Goal: Information Seeking & Learning: Check status

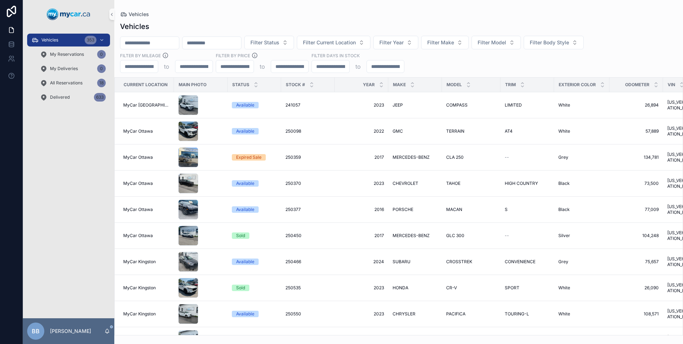
click at [39, 331] on span "BB" at bounding box center [36, 331] width 8 height 9
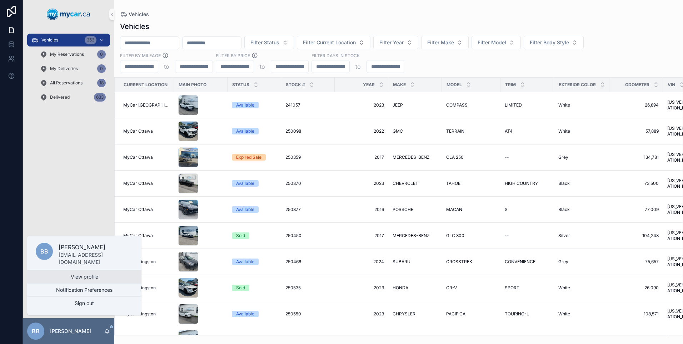
click at [70, 277] on link "View profile" at bounding box center [84, 276] width 114 height 13
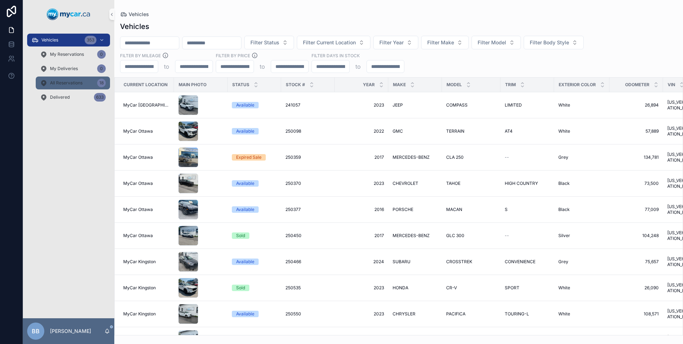
click at [99, 82] on div "18" at bounding box center [101, 83] width 9 height 9
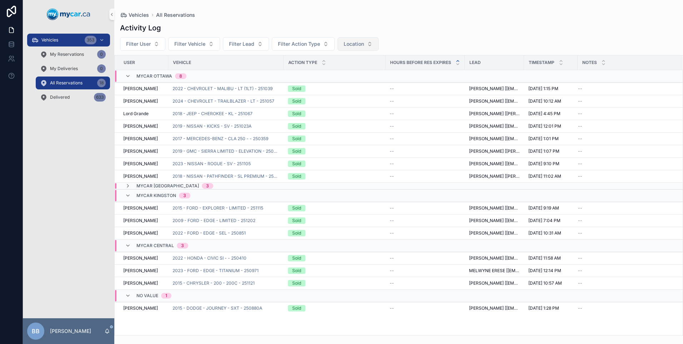
click at [360, 44] on span "Location" at bounding box center [354, 43] width 20 height 7
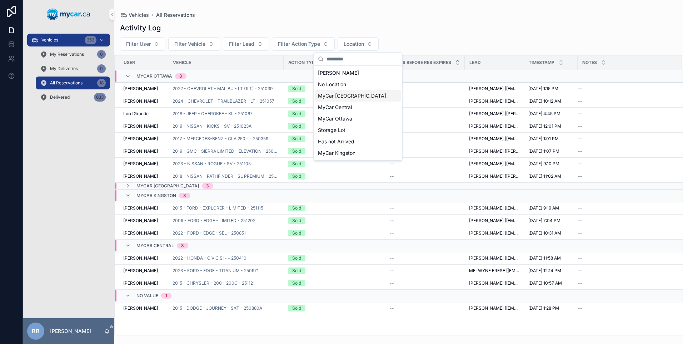
click at [348, 93] on span "MyCar [GEOGRAPHIC_DATA]" at bounding box center [352, 95] width 68 height 7
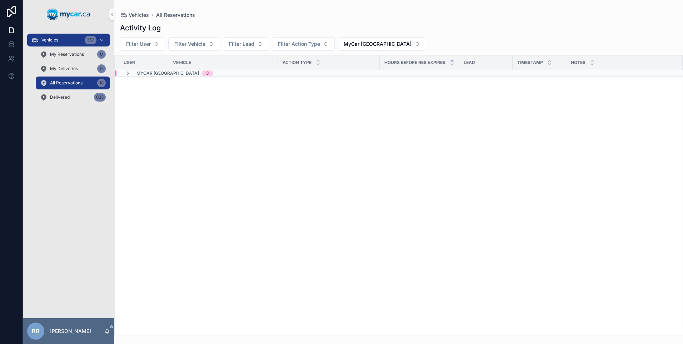
click at [158, 74] on span "MyCar [GEOGRAPHIC_DATA]" at bounding box center [167, 73] width 63 height 6
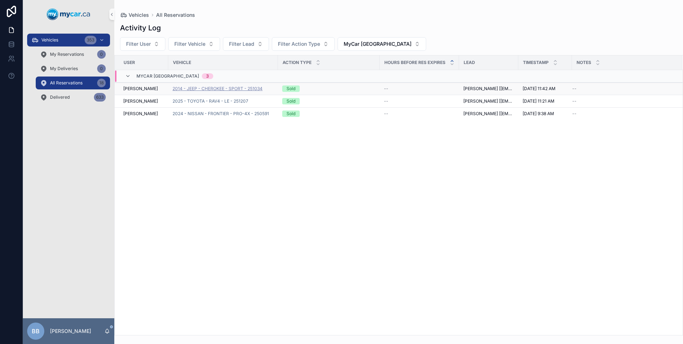
click at [230, 86] on span "2014 - JEEP - CHEROKEE - SPORT - 251034" at bounding box center [218, 89] width 90 height 6
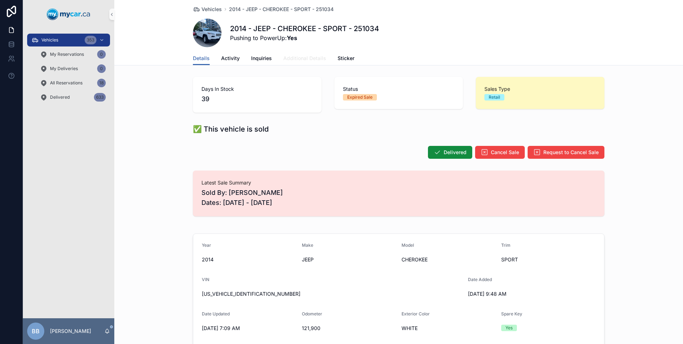
click at [299, 59] on span "Additional Details" at bounding box center [304, 58] width 43 height 7
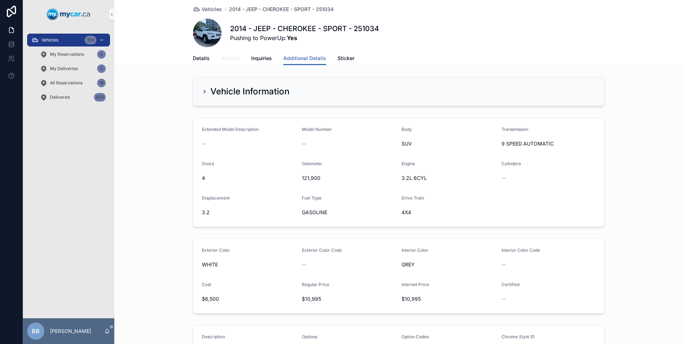
click at [229, 62] on link "Activity" at bounding box center [230, 59] width 19 height 14
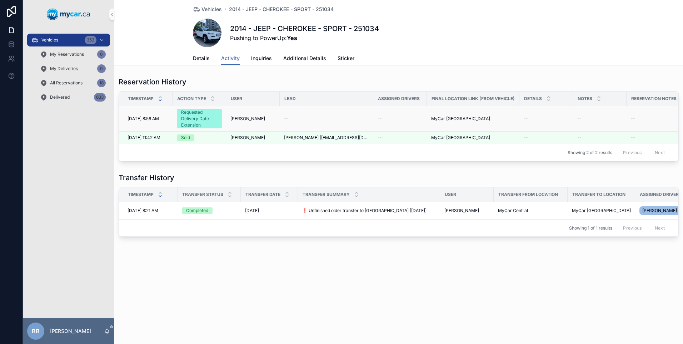
click at [192, 117] on div "Requested Delivery Date Extension" at bounding box center [199, 118] width 36 height 19
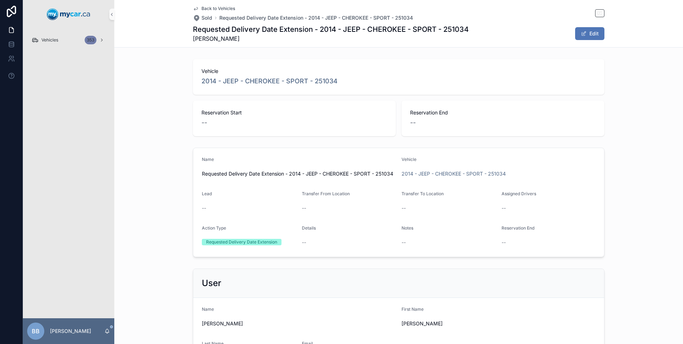
click at [592, 30] on button "Edit" at bounding box center [589, 33] width 29 height 13
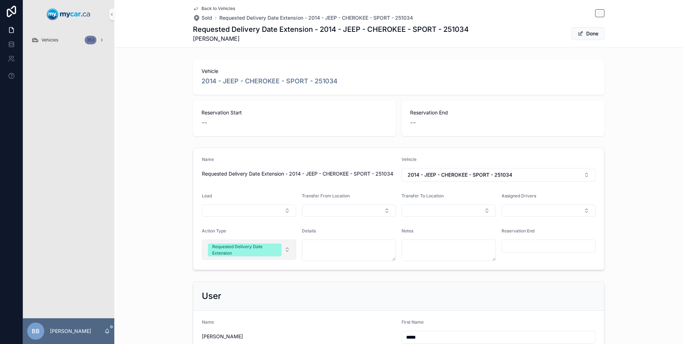
click at [283, 250] on button "Requested Delivery Date Extension" at bounding box center [249, 249] width 94 height 20
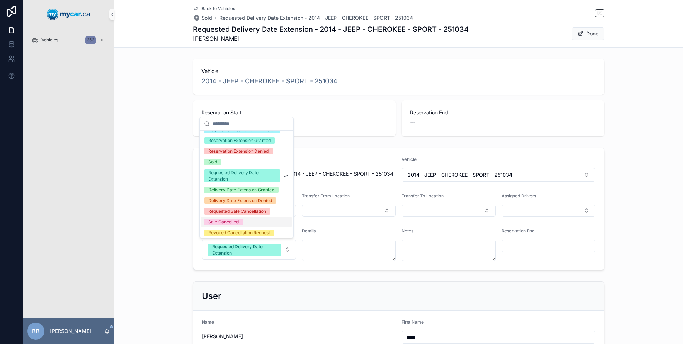
scroll to position [71, 0]
click at [238, 183] on div "Requested Delivery Date Extension" at bounding box center [242, 176] width 68 height 13
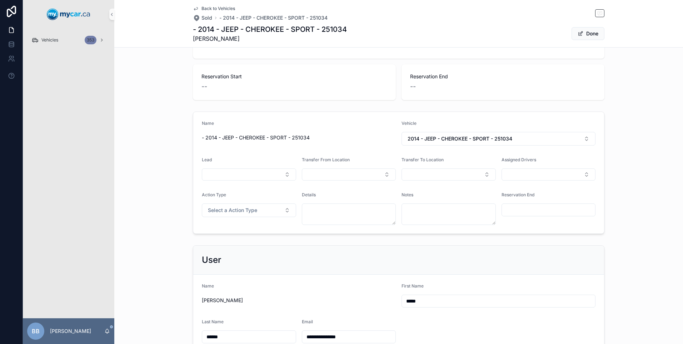
scroll to position [0, 0]
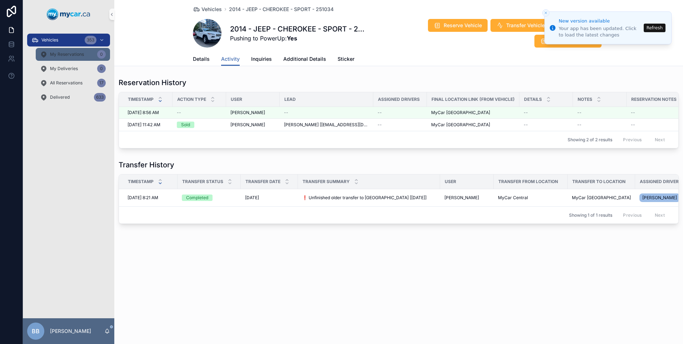
click at [91, 54] on div "My Reservations 0" at bounding box center [73, 54] width 66 height 11
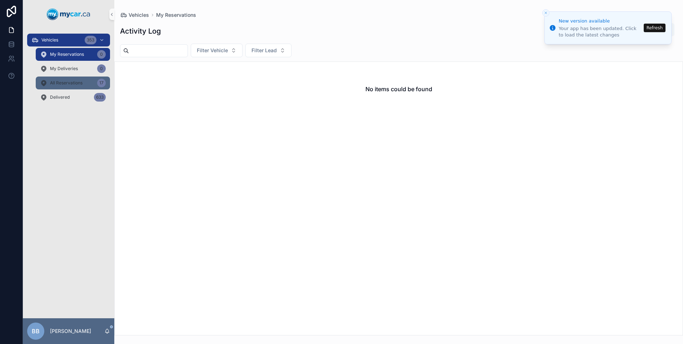
click at [76, 83] on span "All Reservations" at bounding box center [66, 83] width 33 height 6
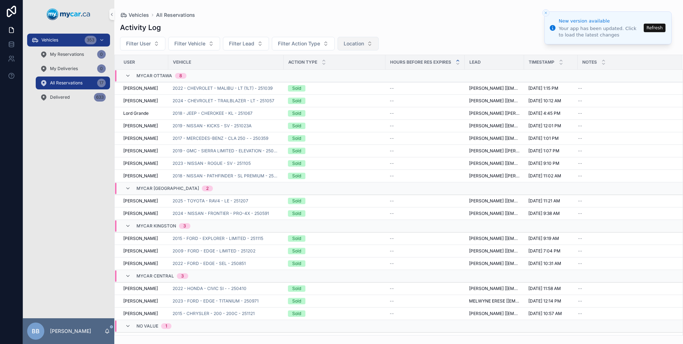
click at [372, 43] on button "Location" at bounding box center [358, 44] width 41 height 14
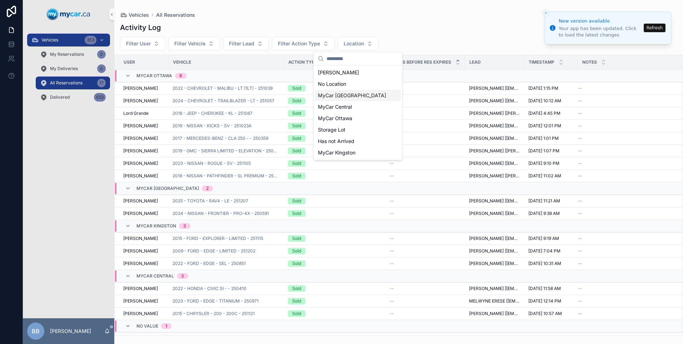
click at [348, 96] on span "MyCar [GEOGRAPHIC_DATA]" at bounding box center [352, 95] width 68 height 7
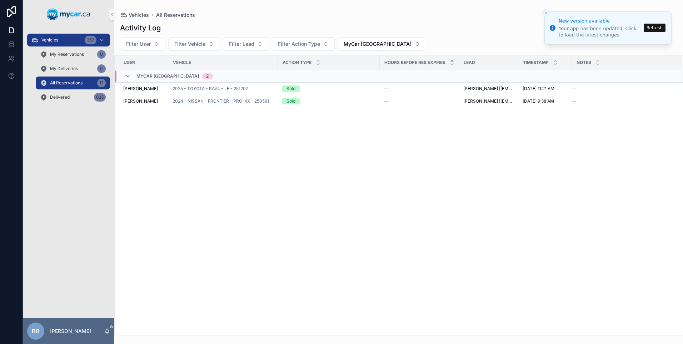
click at [546, 15] on icon "Close toast" at bounding box center [546, 13] width 4 height 4
click at [67, 52] on span "My Reservations" at bounding box center [67, 54] width 34 height 6
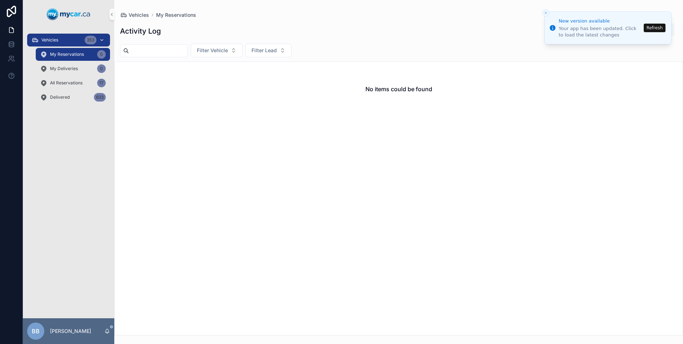
click at [103, 40] on icon "scrollable content" at bounding box center [102, 39] width 3 height 1
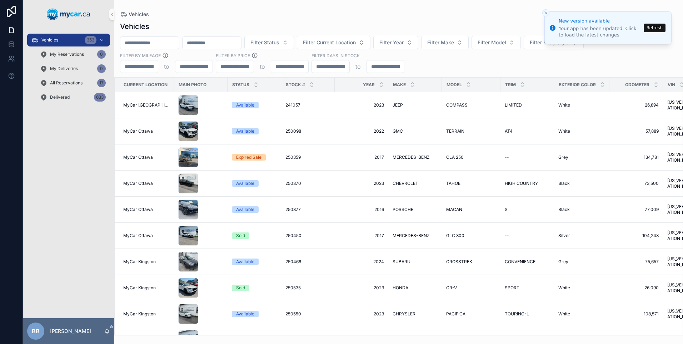
click at [546, 14] on icon "Close toast" at bounding box center [546, 13] width 4 height 4
click at [545, 11] on icon "Close toast" at bounding box center [546, 13] width 4 height 4
click at [547, 13] on icon "Close toast" at bounding box center [546, 13] width 4 height 4
click at [652, 27] on button "Refresh" at bounding box center [655, 28] width 22 height 9
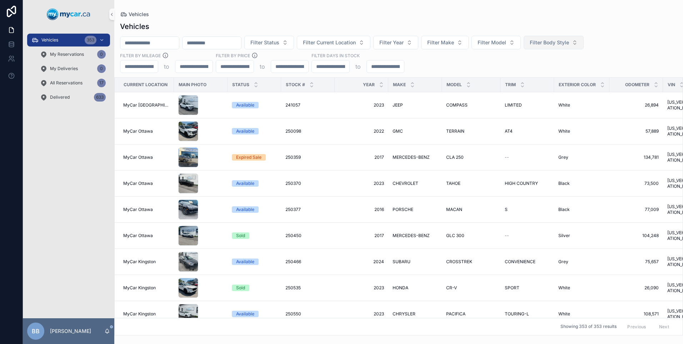
click at [584, 43] on button "Filter Body Style" at bounding box center [554, 43] width 60 height 14
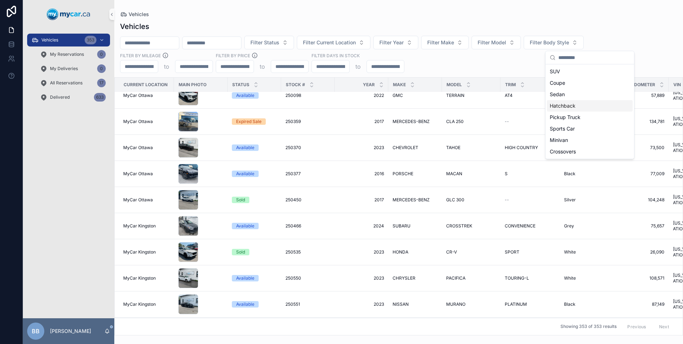
click at [562, 107] on div "Hatchback" at bounding box center [590, 105] width 86 height 11
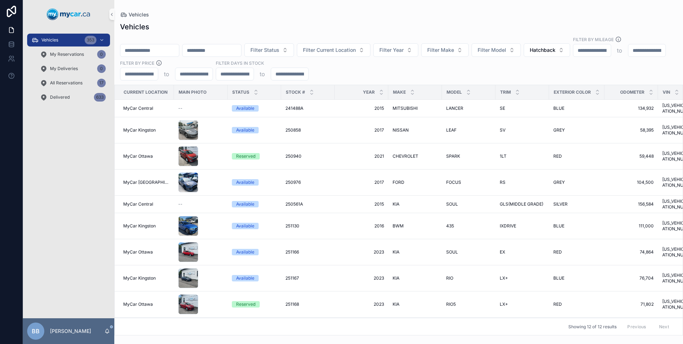
click at [161, 45] on input "scrollable content" at bounding box center [149, 50] width 59 height 10
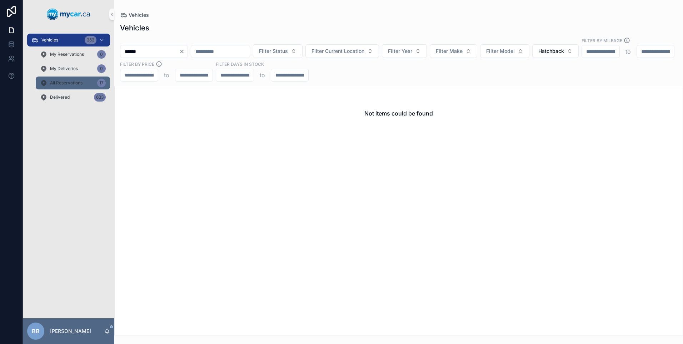
type input "******"
click at [102, 81] on div "17" at bounding box center [101, 83] width 9 height 9
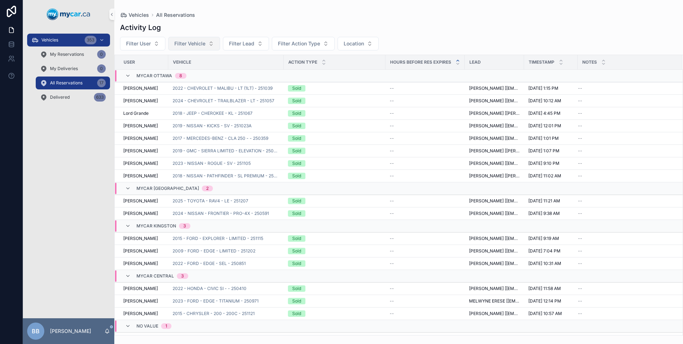
click at [205, 45] on button "Filter Vehicle" at bounding box center [194, 44] width 52 height 14
click at [216, 26] on div "Activity Log" at bounding box center [398, 28] width 557 height 10
click at [96, 98] on div "633" at bounding box center [100, 97] width 12 height 9
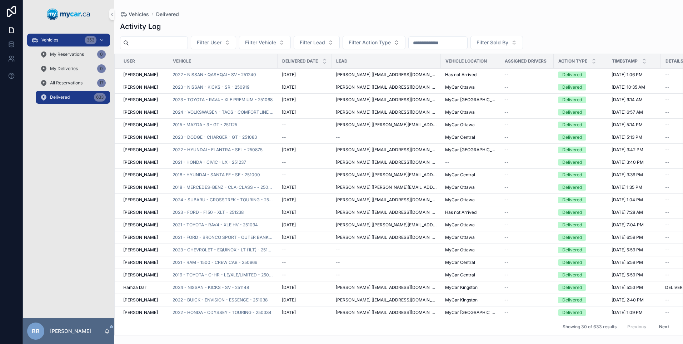
click at [148, 44] on input "scrollable content" at bounding box center [158, 43] width 59 height 10
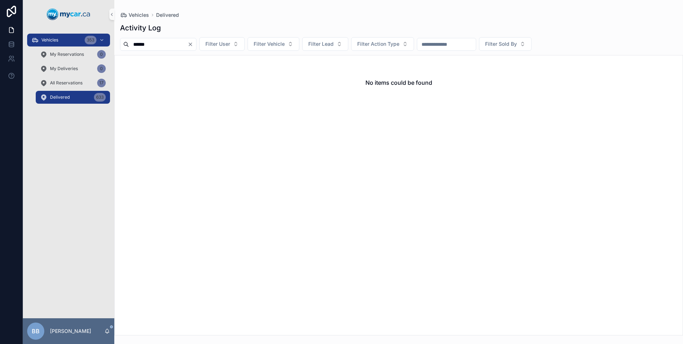
type input "******"
click at [193, 43] on icon "Clear" at bounding box center [191, 44] width 6 height 6
click at [81, 99] on div "Delivered 633" at bounding box center [73, 96] width 66 height 11
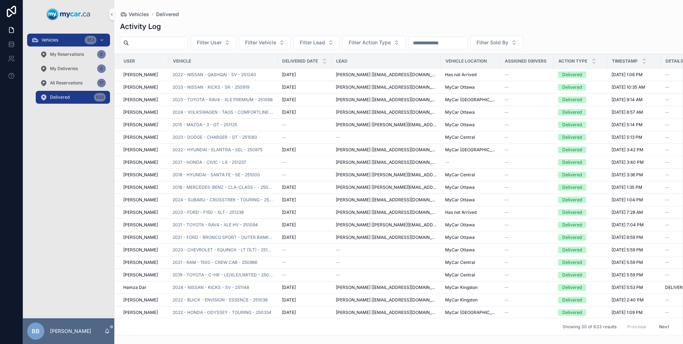
click at [145, 45] on input "scrollable content" at bounding box center [158, 43] width 59 height 10
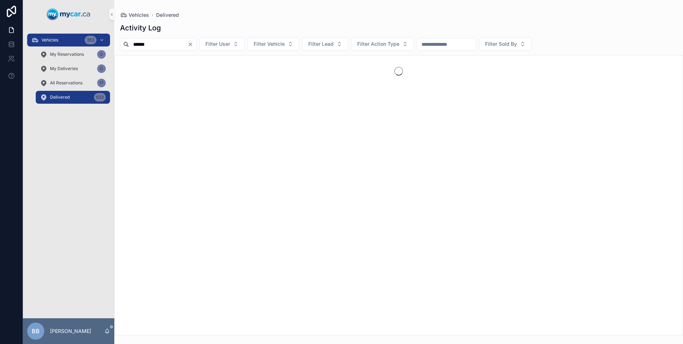
type input "******"
click at [60, 80] on div "All Reservations 17" at bounding box center [73, 82] width 66 height 11
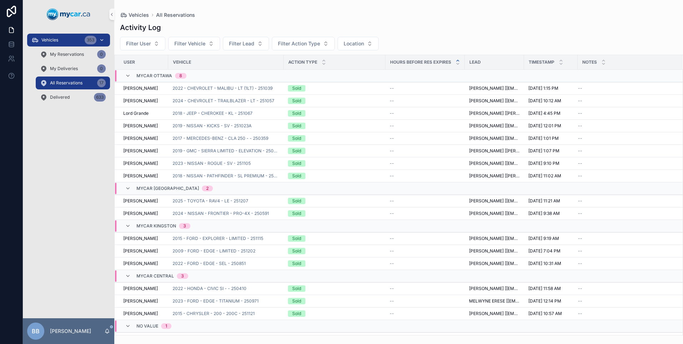
click at [60, 42] on div "Vehicles 353" at bounding box center [68, 39] width 74 height 11
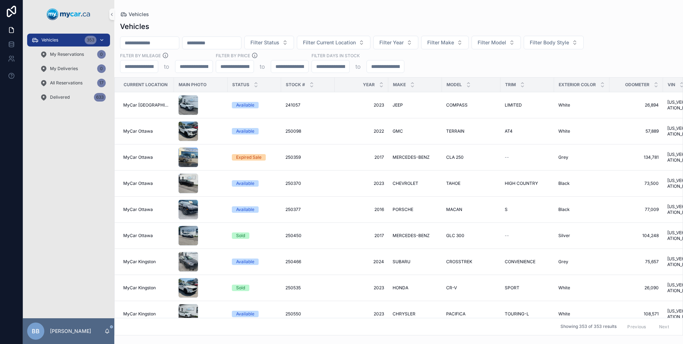
click at [161, 42] on input "scrollable content" at bounding box center [149, 43] width 59 height 10
click at [521, 47] on button "Filter Model" at bounding box center [496, 43] width 49 height 14
click at [541, 23] on div "Vehicles" at bounding box center [398, 26] width 557 height 10
click at [58, 40] on span "Vehicles" at bounding box center [49, 40] width 17 height 6
click at [159, 42] on input "scrollable content" at bounding box center [149, 43] width 59 height 10
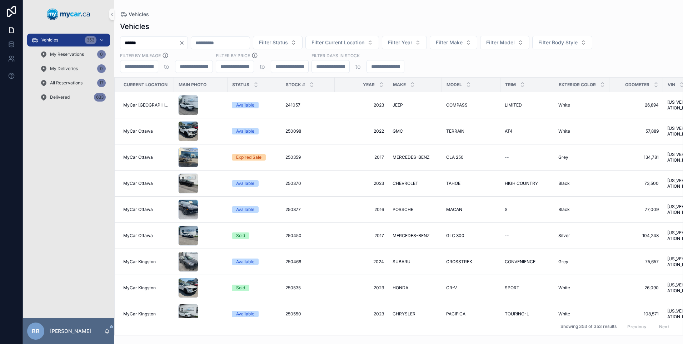
type input "******"
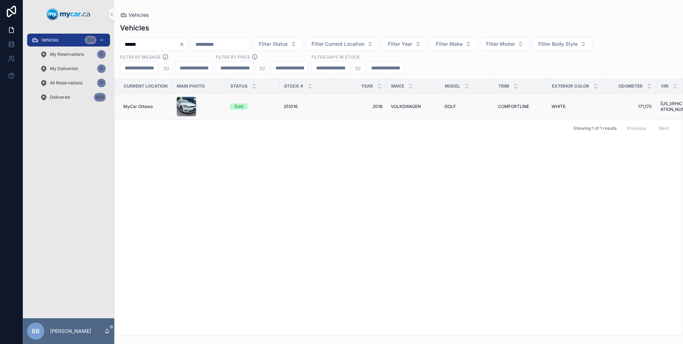
click at [324, 106] on div "251016 251016" at bounding box center [306, 107] width 45 height 6
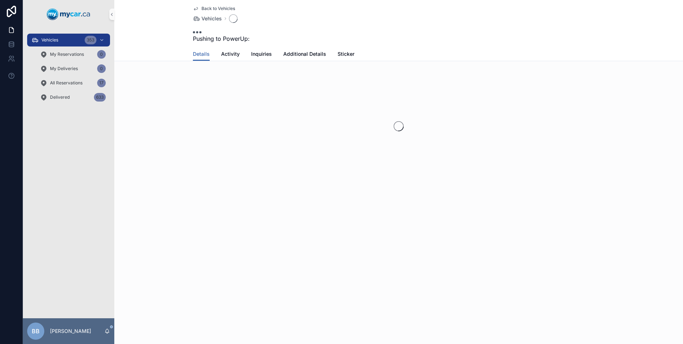
click at [324, 106] on div "scrollable content" at bounding box center [398, 126] width 569 height 113
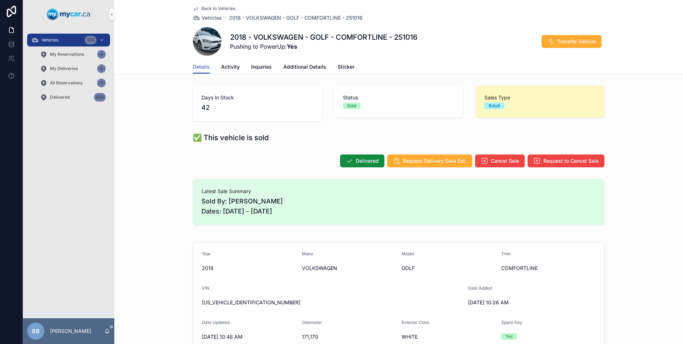
click at [156, 60] on div "Details Activity Inquiries Additional Details Sticker" at bounding box center [399, 67] width 560 height 14
